Goal: Task Accomplishment & Management: Manage account settings

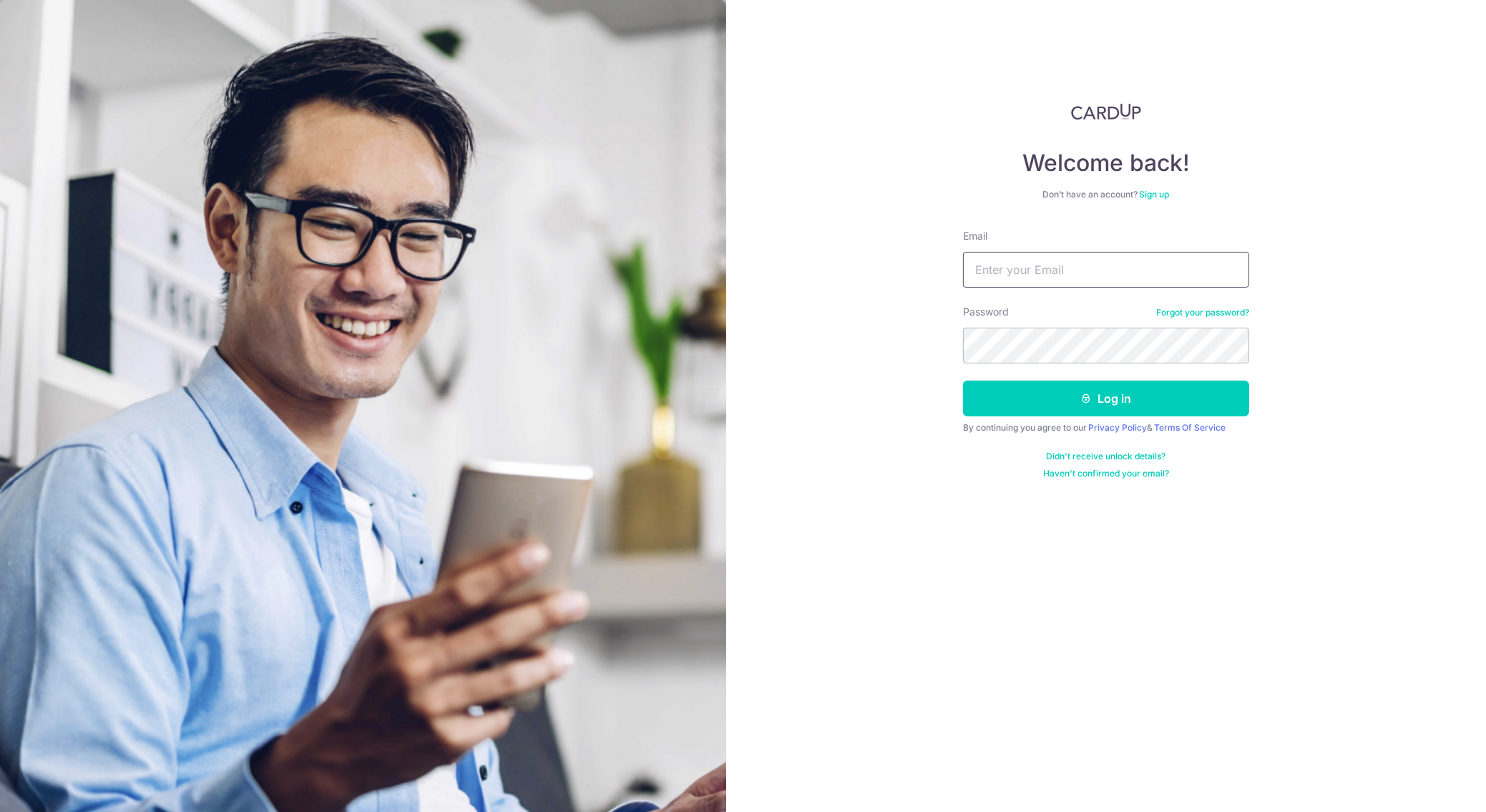
click at [986, 277] on input "Email" at bounding box center [1105, 269] width 286 height 35
type input "[DOMAIN_NAME][EMAIL_ADDRESS][DOMAIN_NAME]"
click at [1110, 398] on button "Log in" at bounding box center [1105, 398] width 286 height 35
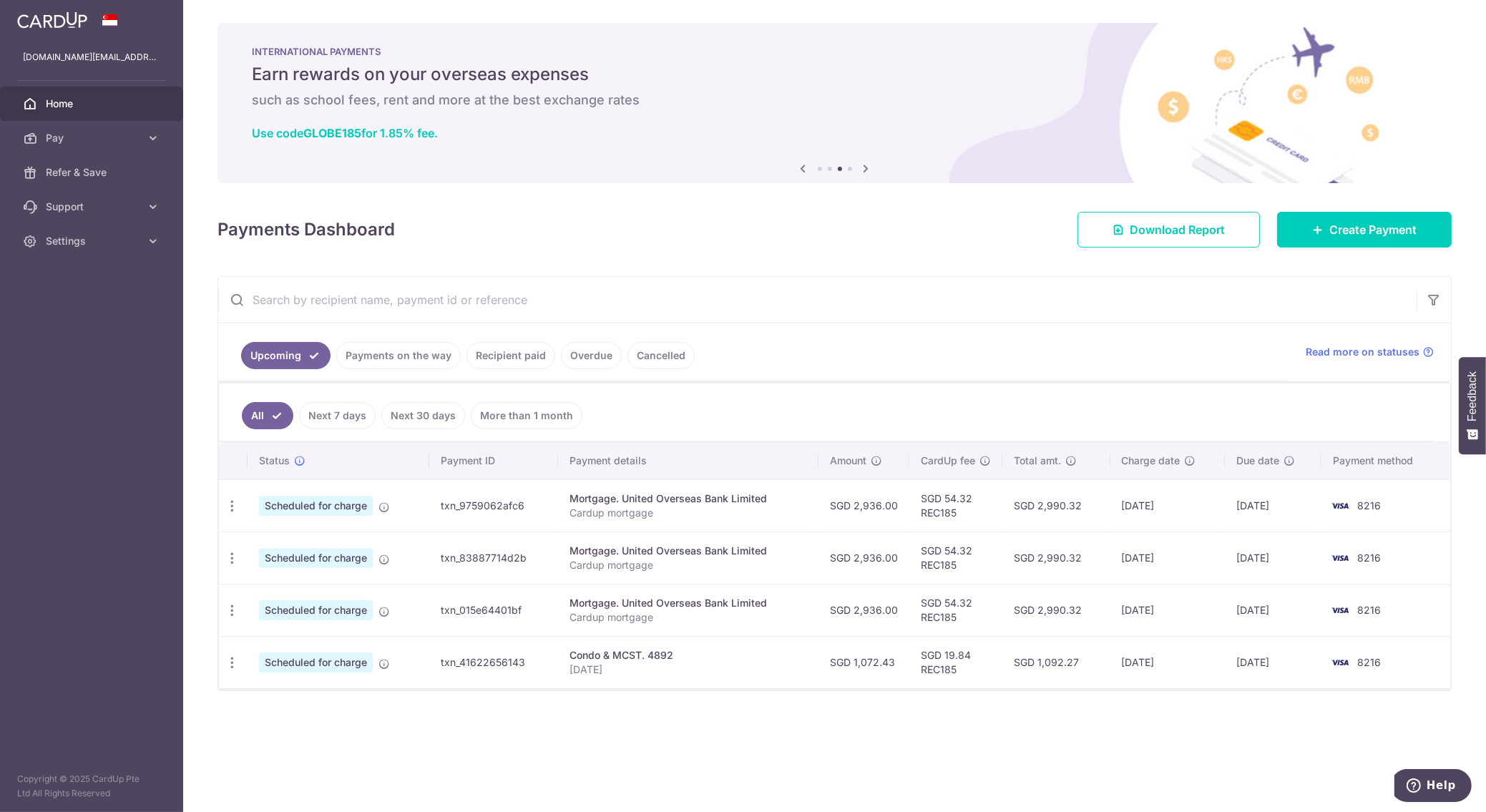
drag, startPoint x: 947, startPoint y: 496, endPoint x: 973, endPoint y: 496, distance: 26.0
click at [973, 496] on td "SGD 54.32 REC185" at bounding box center [956, 505] width 93 height 52
copy td "54.32"
click at [720, 406] on ul "All Next 7 days Next 30 days More than 1 month" at bounding box center [826, 412] width 1215 height 58
